Goal: Task Accomplishment & Management: Use online tool/utility

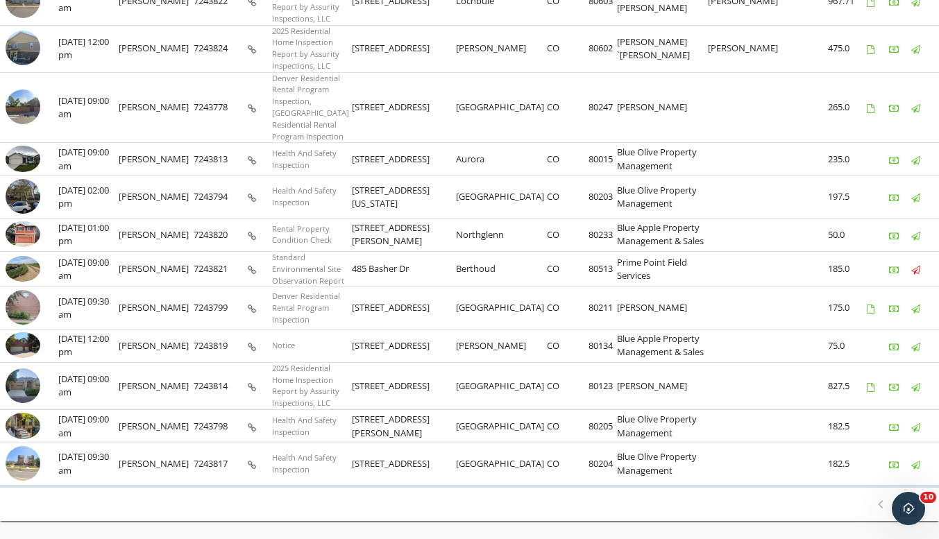
scroll to position [840, 0]
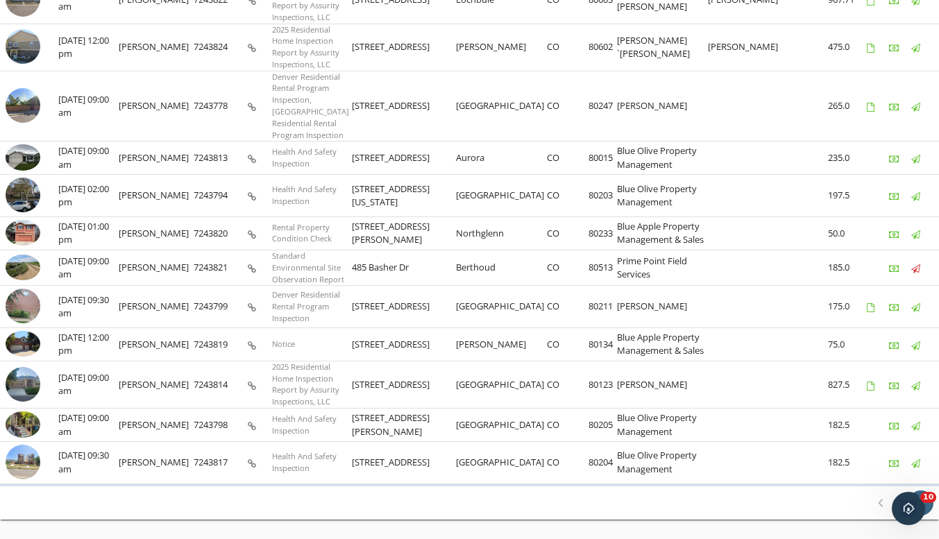
click at [922, 495] on icon "chevron_right" at bounding box center [920, 503] width 17 height 17
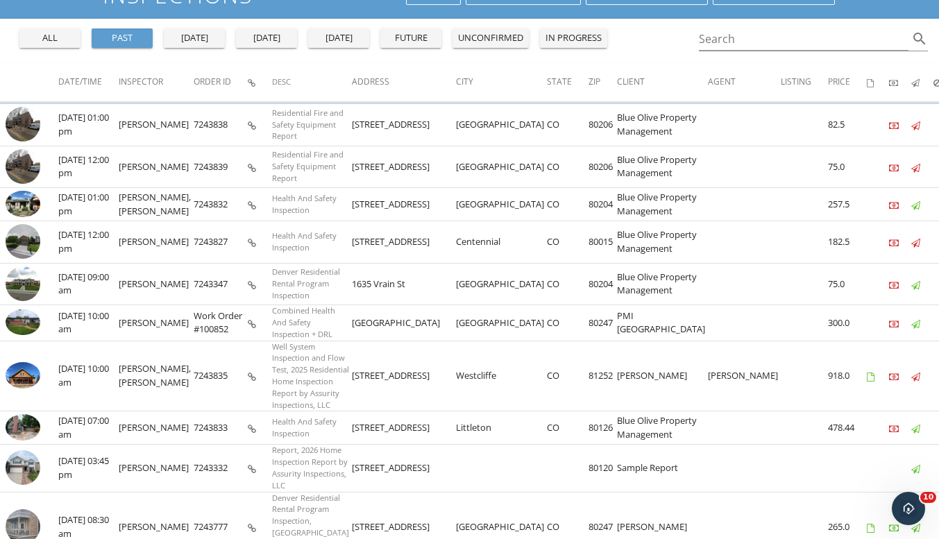
scroll to position [139, 0]
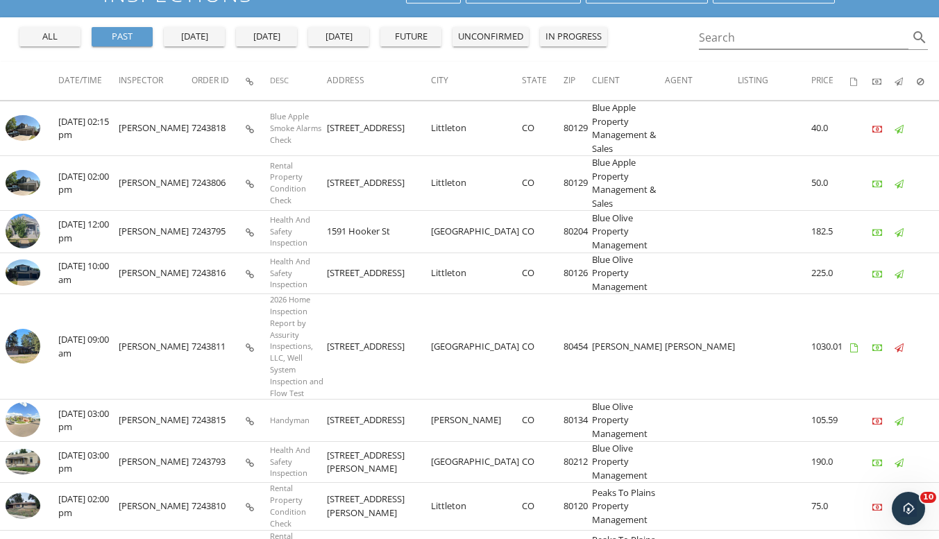
click at [31, 183] on img at bounding box center [23, 183] width 35 height 26
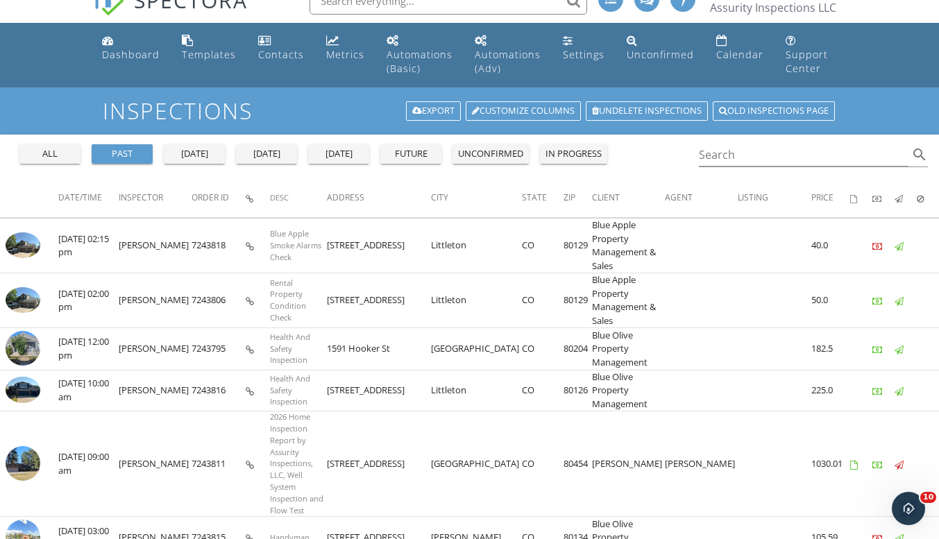
scroll to position [0, 0]
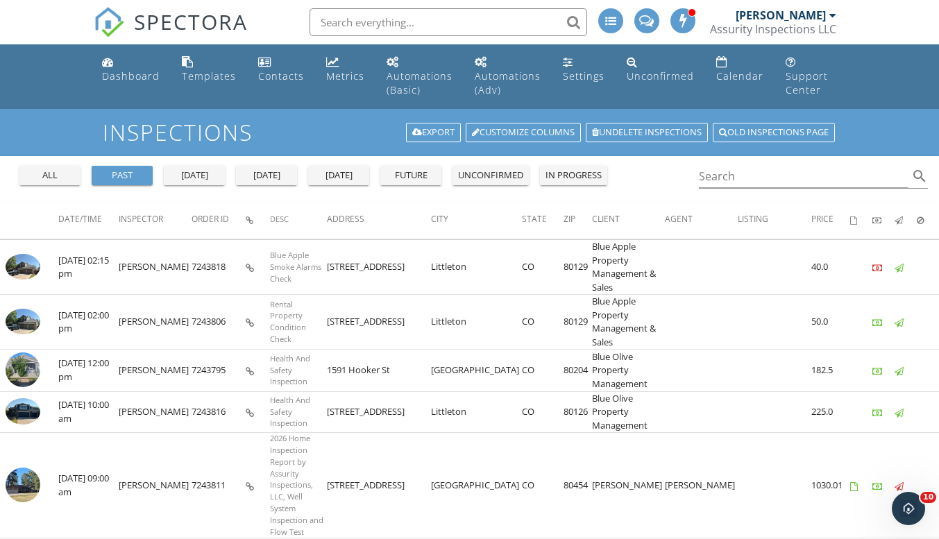
click at [770, 17] on div "[PERSON_NAME]" at bounding box center [780, 15] width 90 height 14
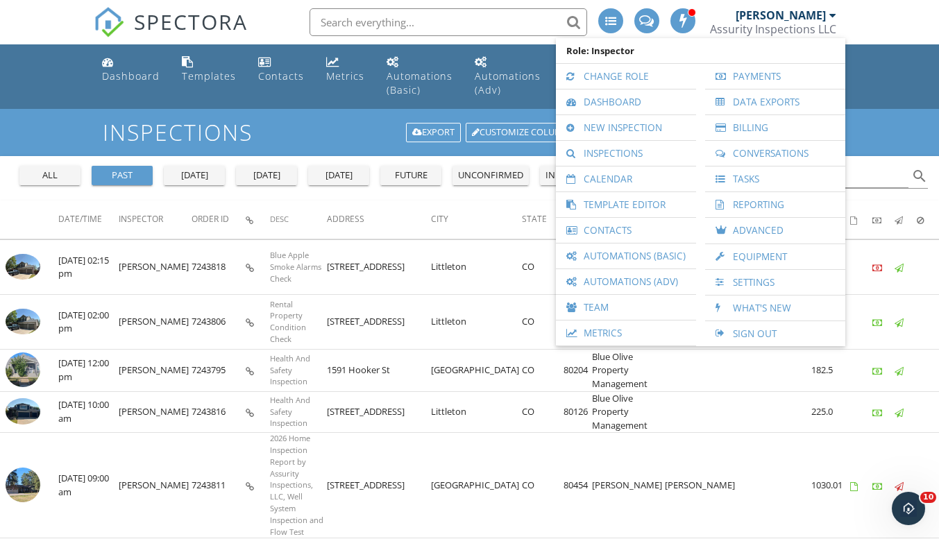
click at [617, 207] on link "Template Editor" at bounding box center [626, 204] width 126 height 25
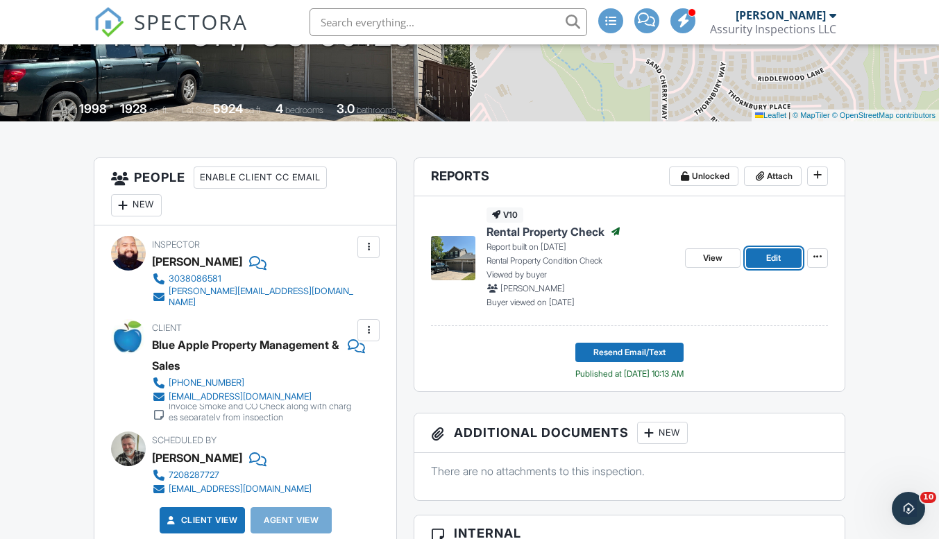
click at [772, 253] on span "Edit" at bounding box center [773, 258] width 15 height 14
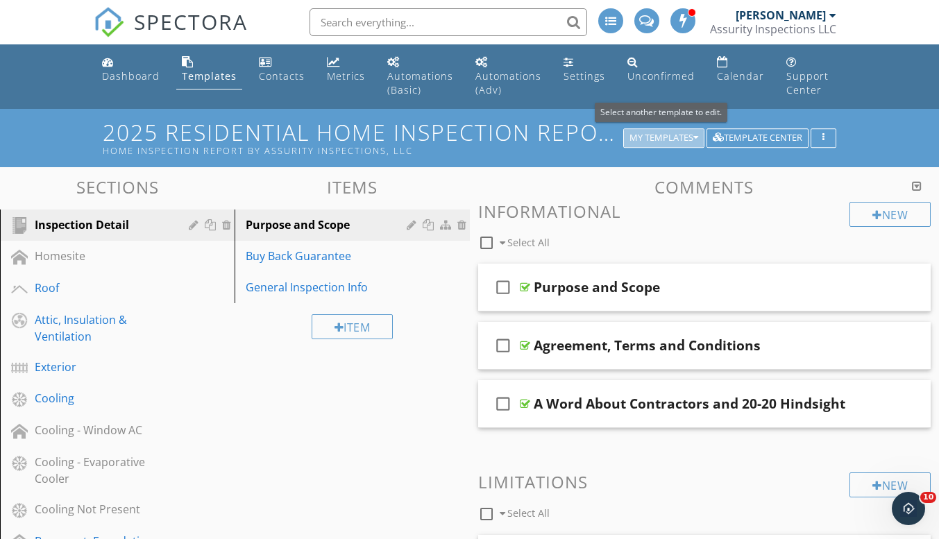
click at [686, 130] on button "My Templates" at bounding box center [663, 137] width 81 height 19
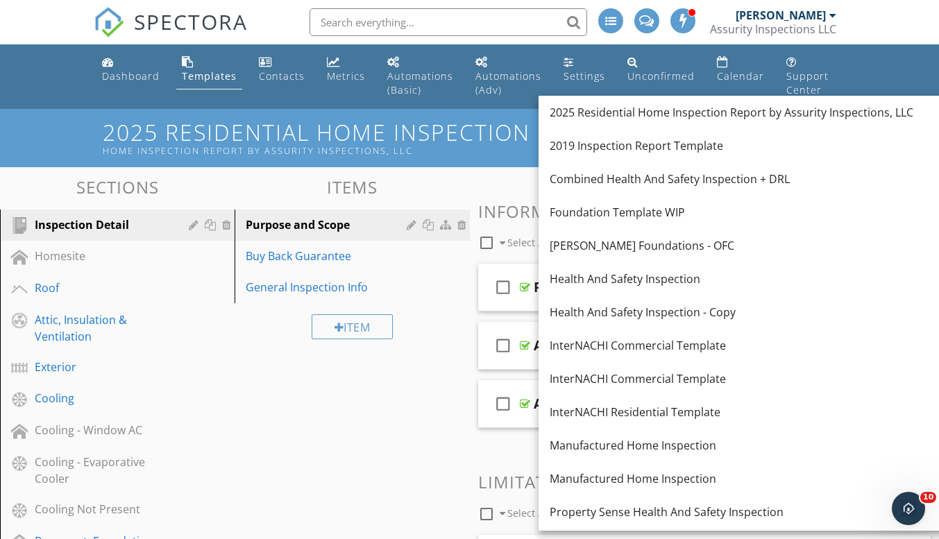
click at [612, 278] on div "Health And Safety Inspection" at bounding box center [779, 279] width 459 height 17
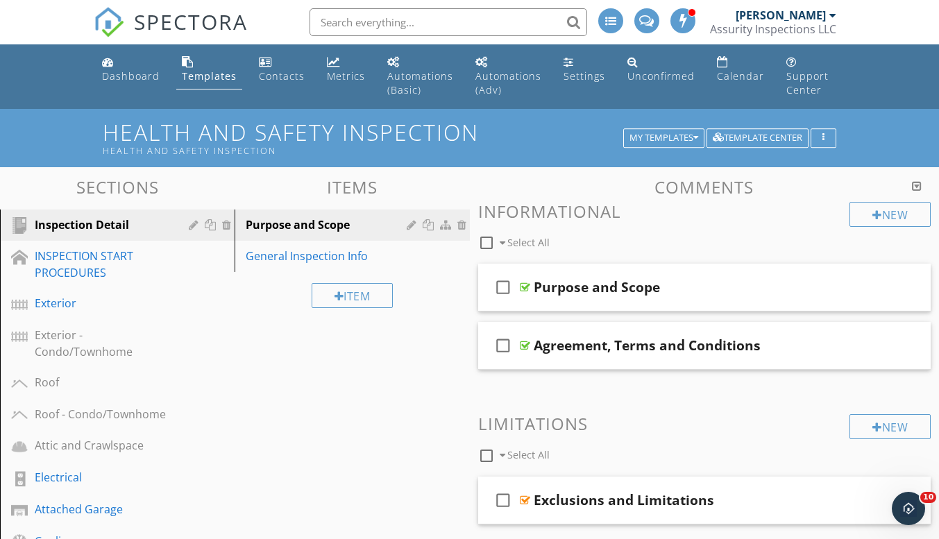
click at [411, 226] on div at bounding box center [413, 224] width 13 height 11
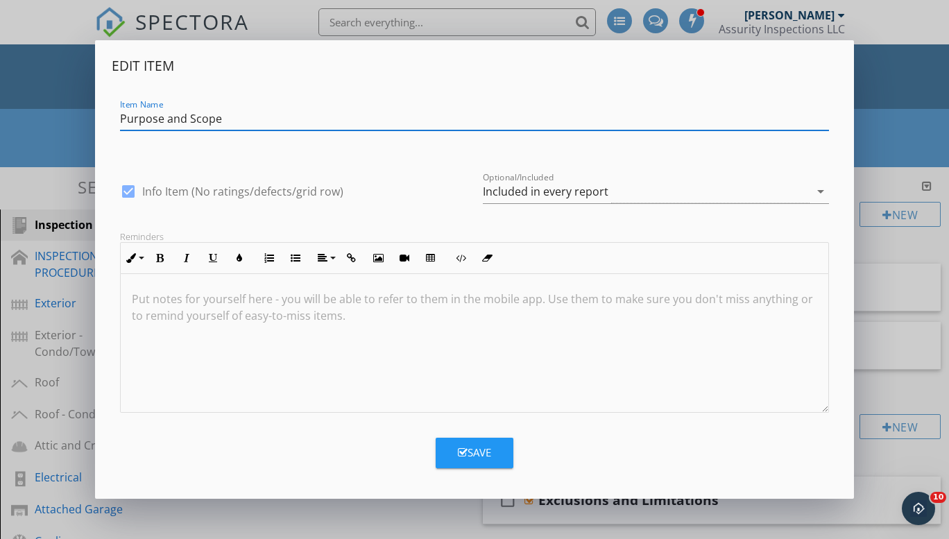
click at [889, 342] on div "Edit Item Item Name Purpose and Scope check_box Info Item (No ratings/defects/g…" at bounding box center [474, 269] width 949 height 539
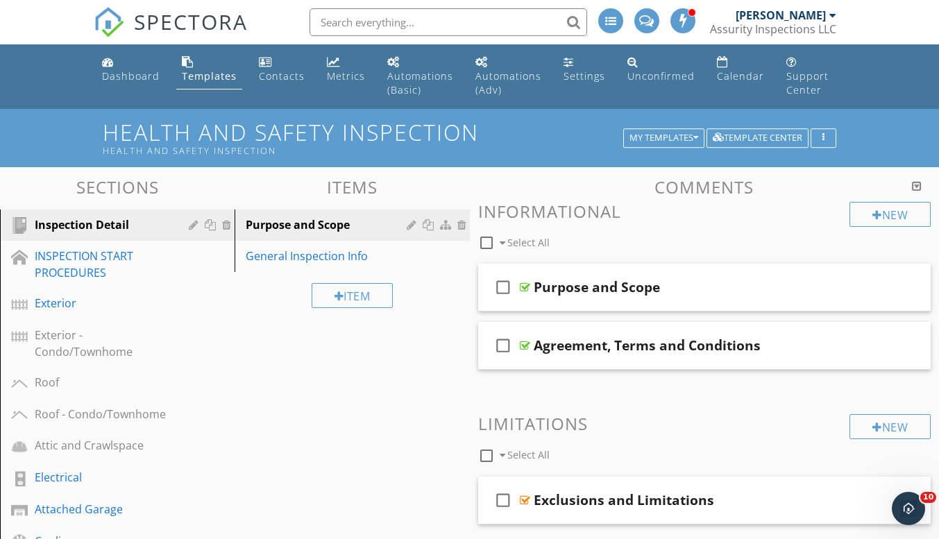
click at [841, 291] on div at bounding box center [837, 287] width 12 height 14
click at [833, 295] on div at bounding box center [868, 287] width 81 height 33
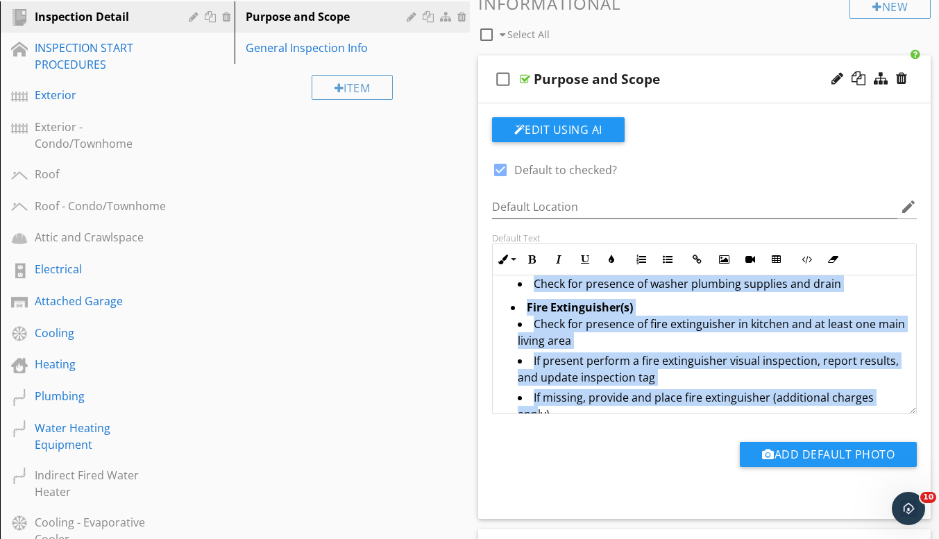
scroll to position [2321, 0]
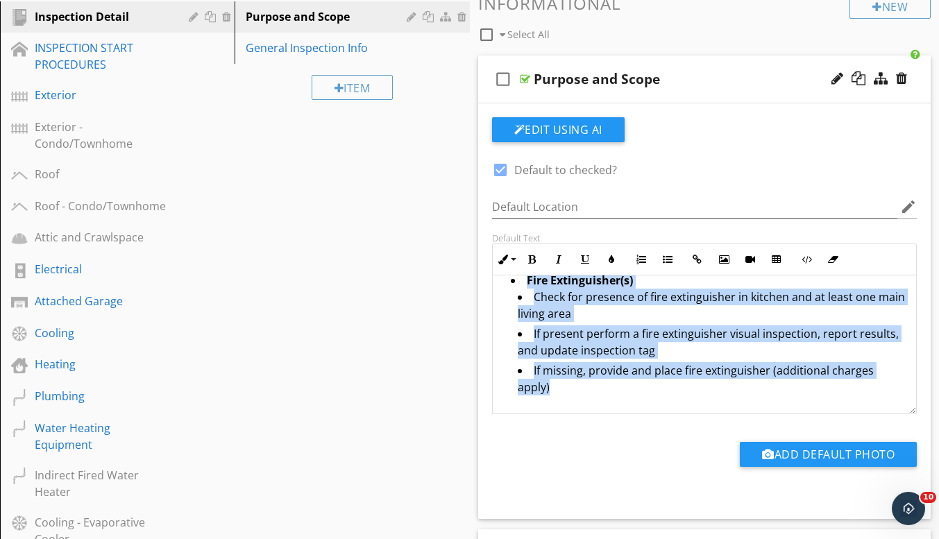
drag, startPoint x: 502, startPoint y: 300, endPoint x: 574, endPoint y: 404, distance: 126.6
copy div "A Residential Rental Health and Safety Report is a brief, limited visual inspec…"
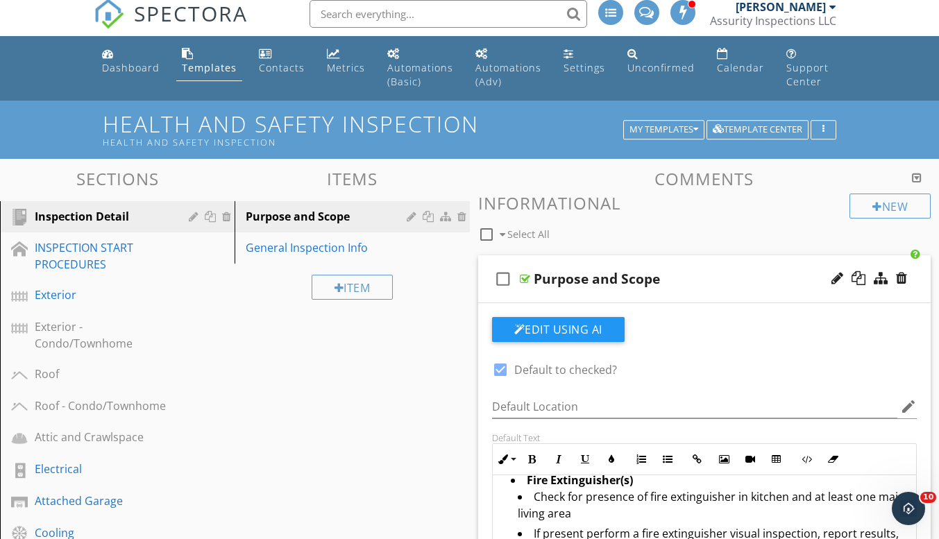
scroll to position [0, 0]
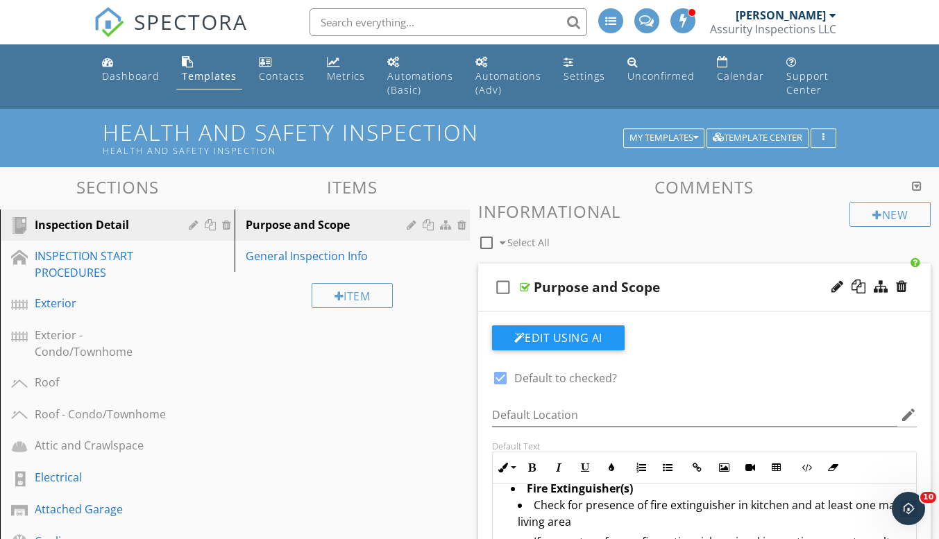
click at [782, 17] on div "[PERSON_NAME]" at bounding box center [780, 15] width 90 height 14
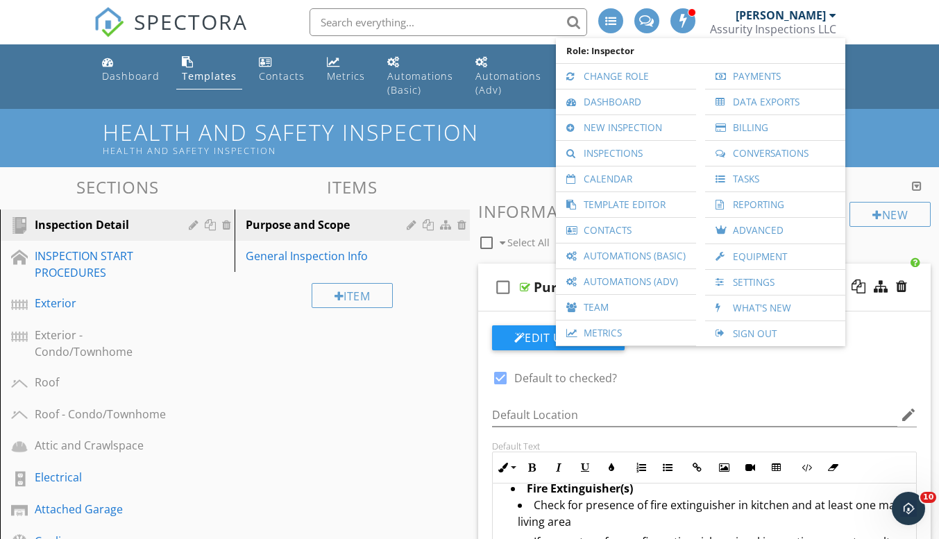
click at [612, 147] on link "Inspections" at bounding box center [626, 153] width 126 height 25
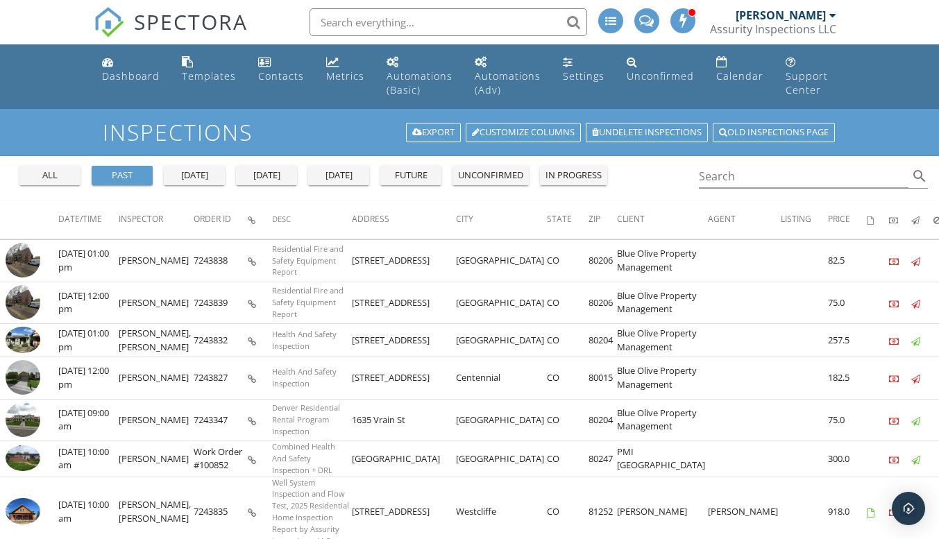
click at [758, 15] on div "[PERSON_NAME]" at bounding box center [780, 15] width 90 height 14
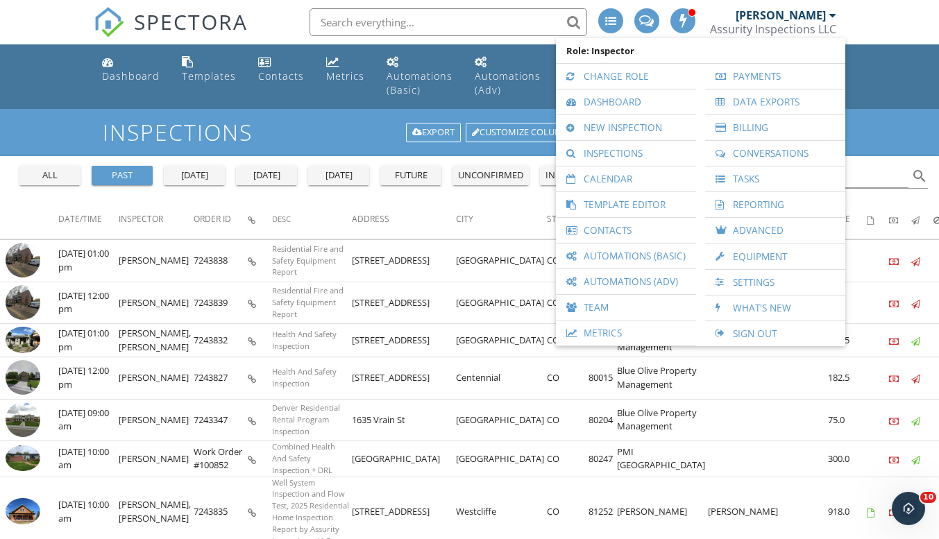
click at [601, 206] on link "Template Editor" at bounding box center [626, 204] width 126 height 25
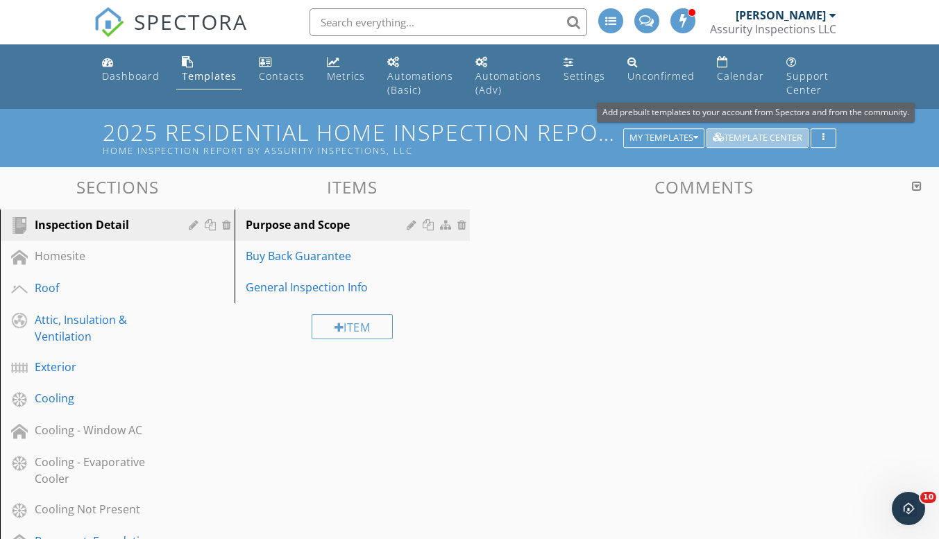
click at [752, 136] on div "Template Center" at bounding box center [758, 138] width 90 height 10
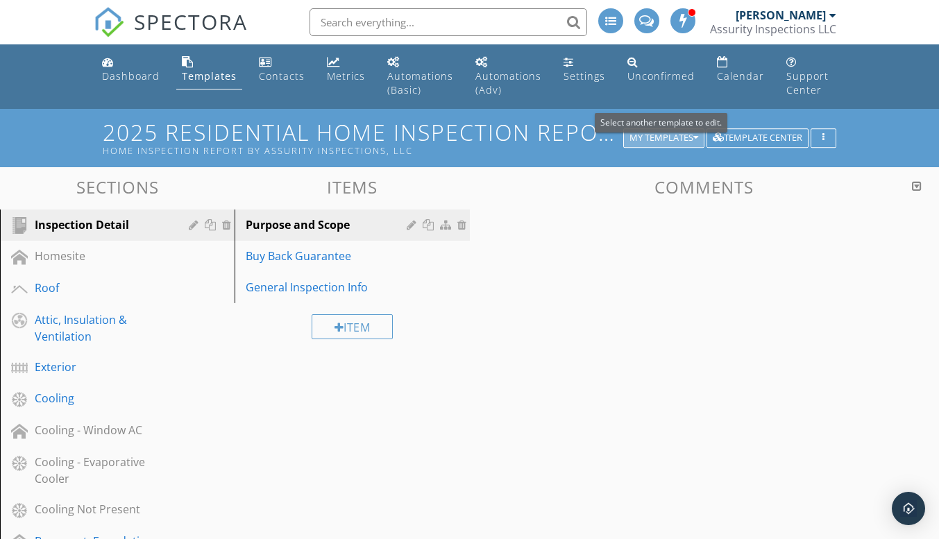
click at [679, 136] on div "My Templates" at bounding box center [663, 138] width 69 height 10
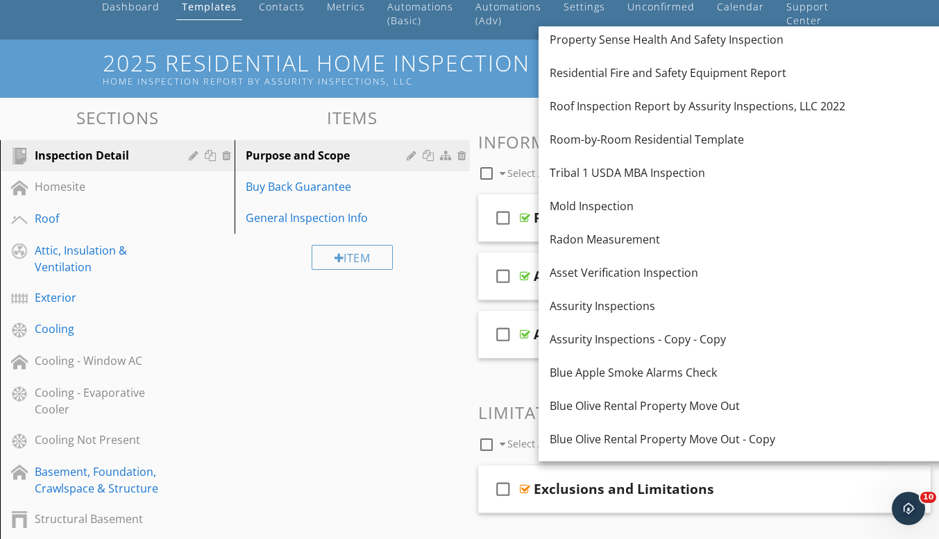
scroll to position [473, 0]
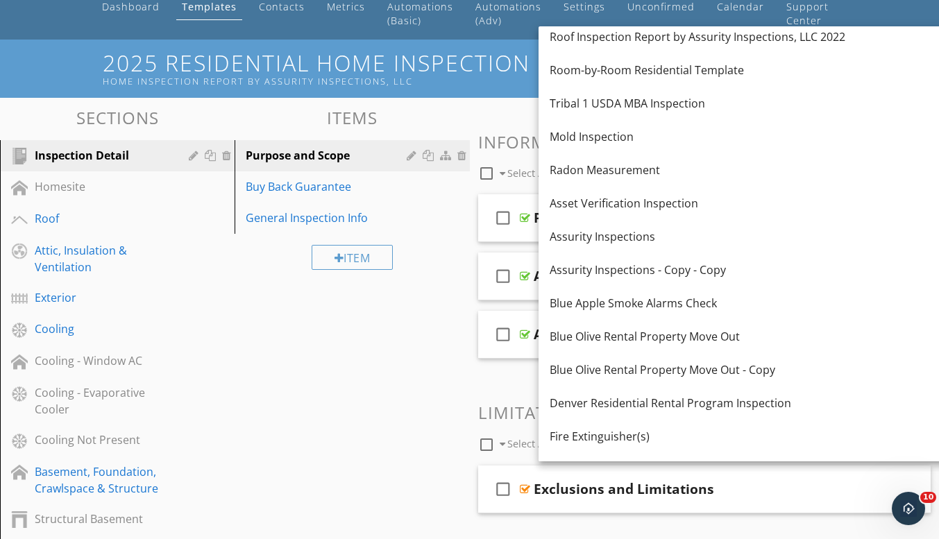
click at [690, 339] on div "Blue Olive Rental Property Move Out" at bounding box center [779, 336] width 459 height 17
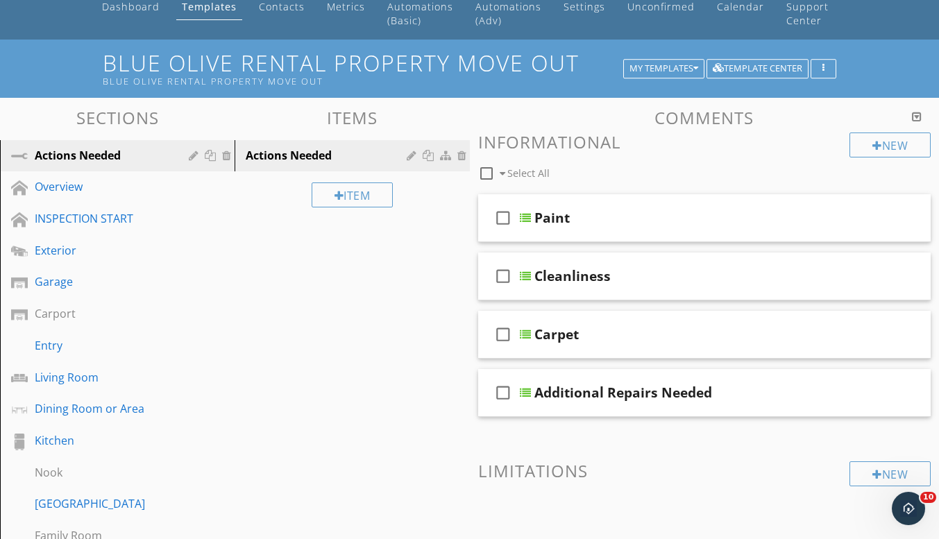
scroll to position [0, 0]
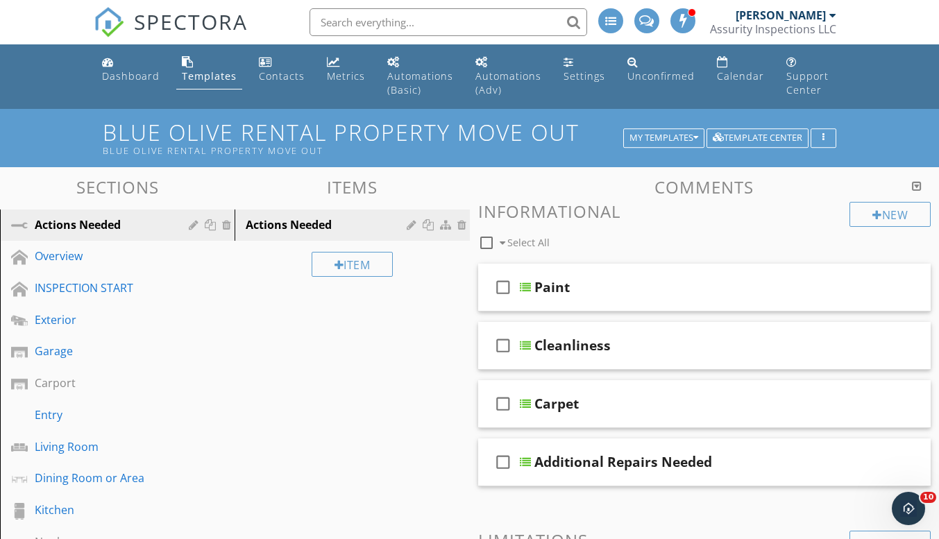
click at [67, 259] on div "Overview" at bounding box center [102, 256] width 134 height 17
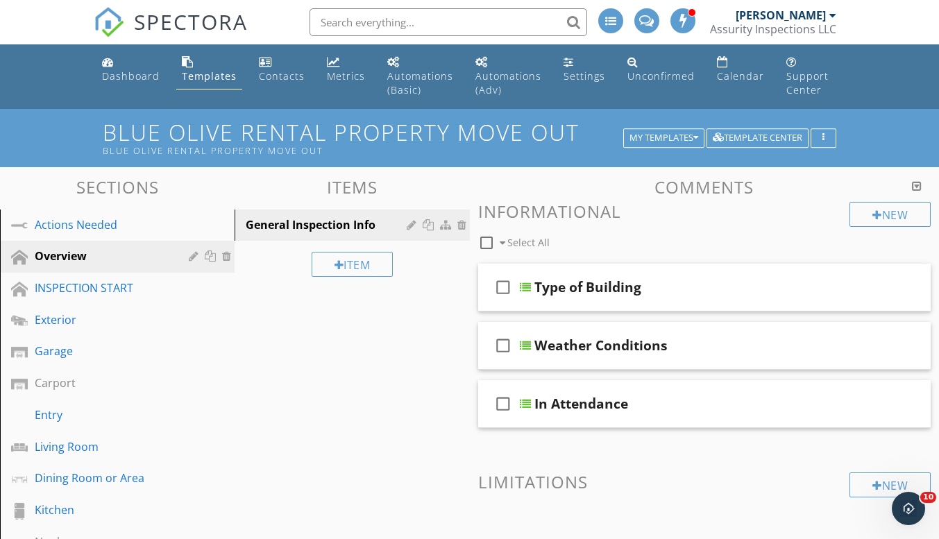
click at [121, 285] on div "INSPECTION START" at bounding box center [102, 288] width 134 height 17
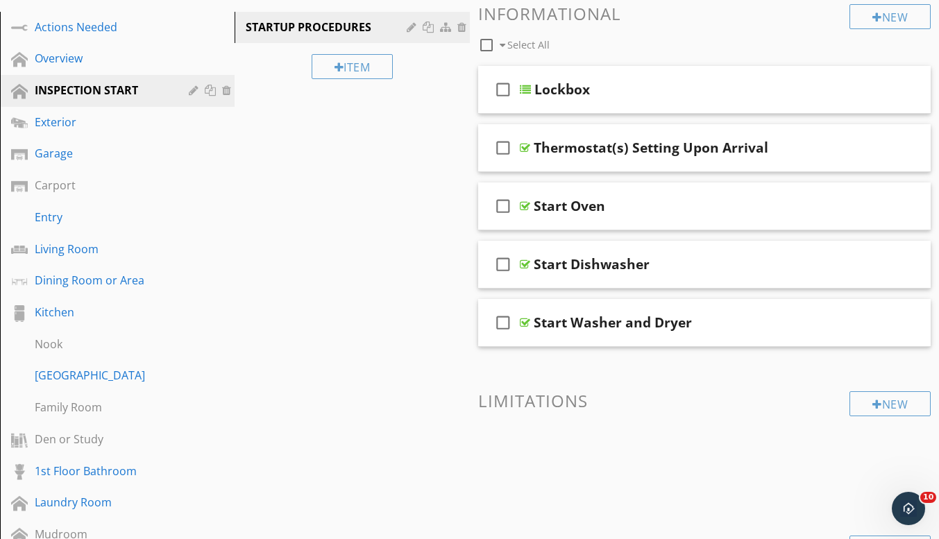
scroll to position [278, 0]
